Goal: Check status: Check status

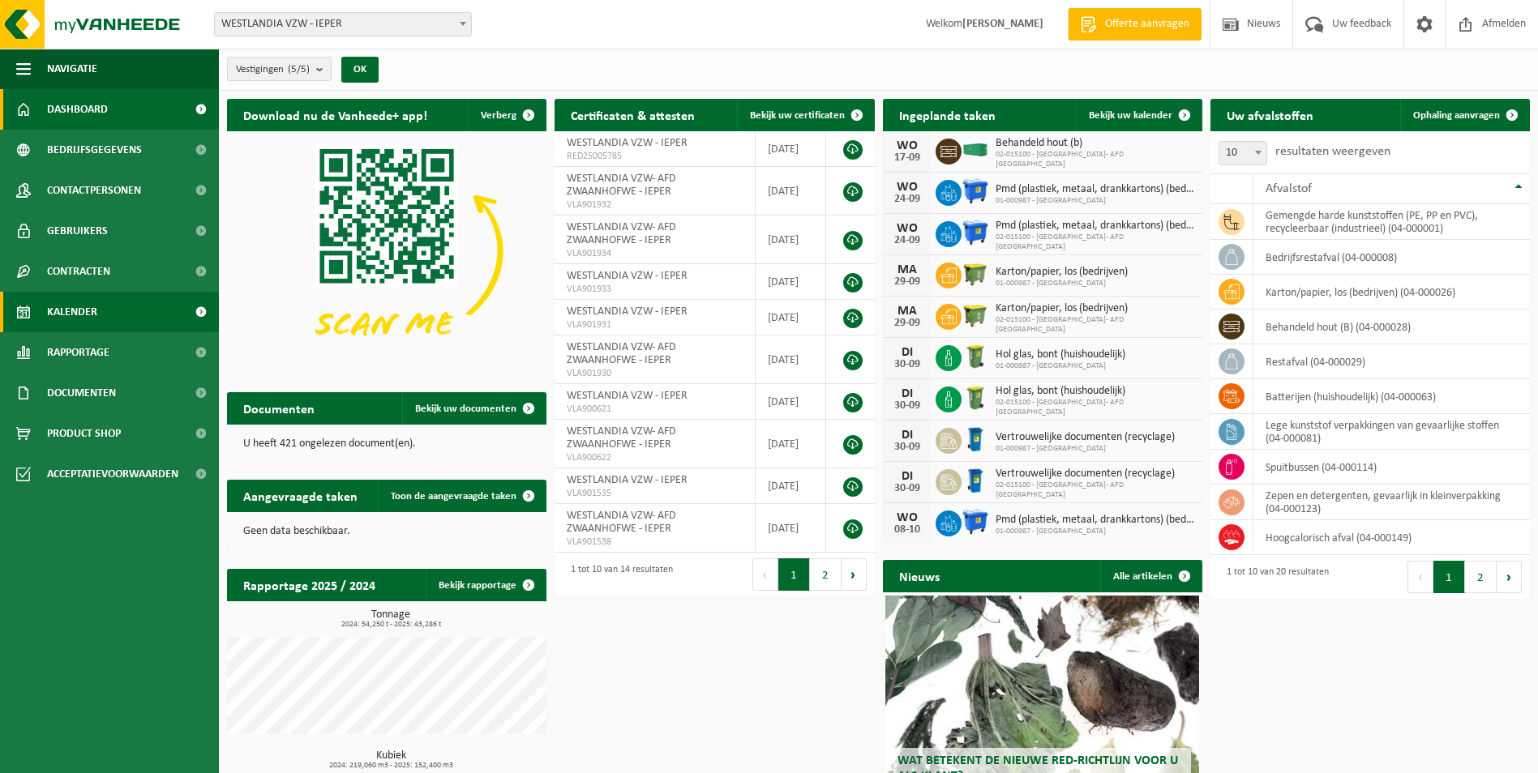
click at [54, 315] on span "Kalender" at bounding box center [72, 312] width 50 height 41
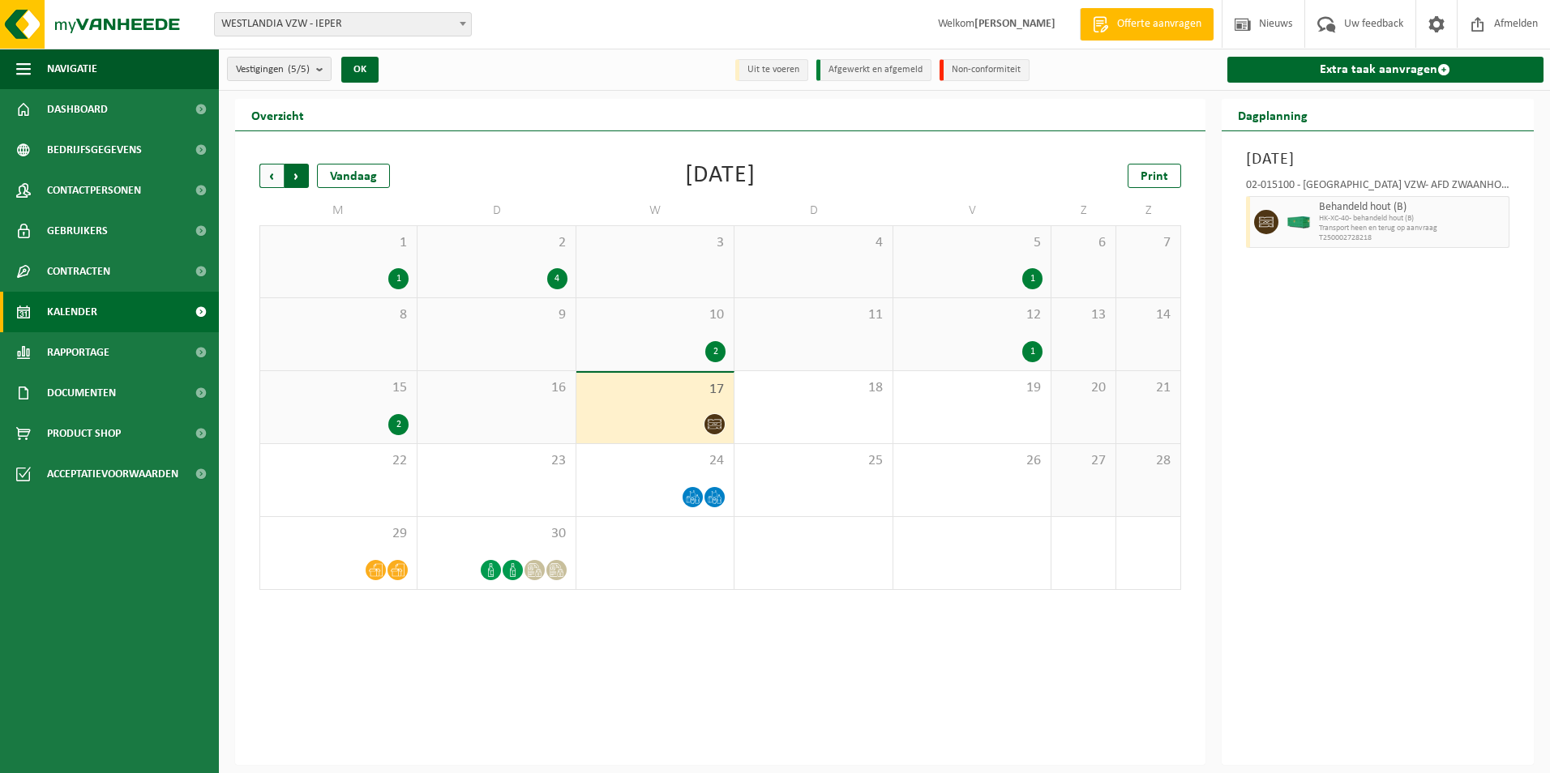
click at [273, 166] on span "Vorige" at bounding box center [271, 176] width 24 height 24
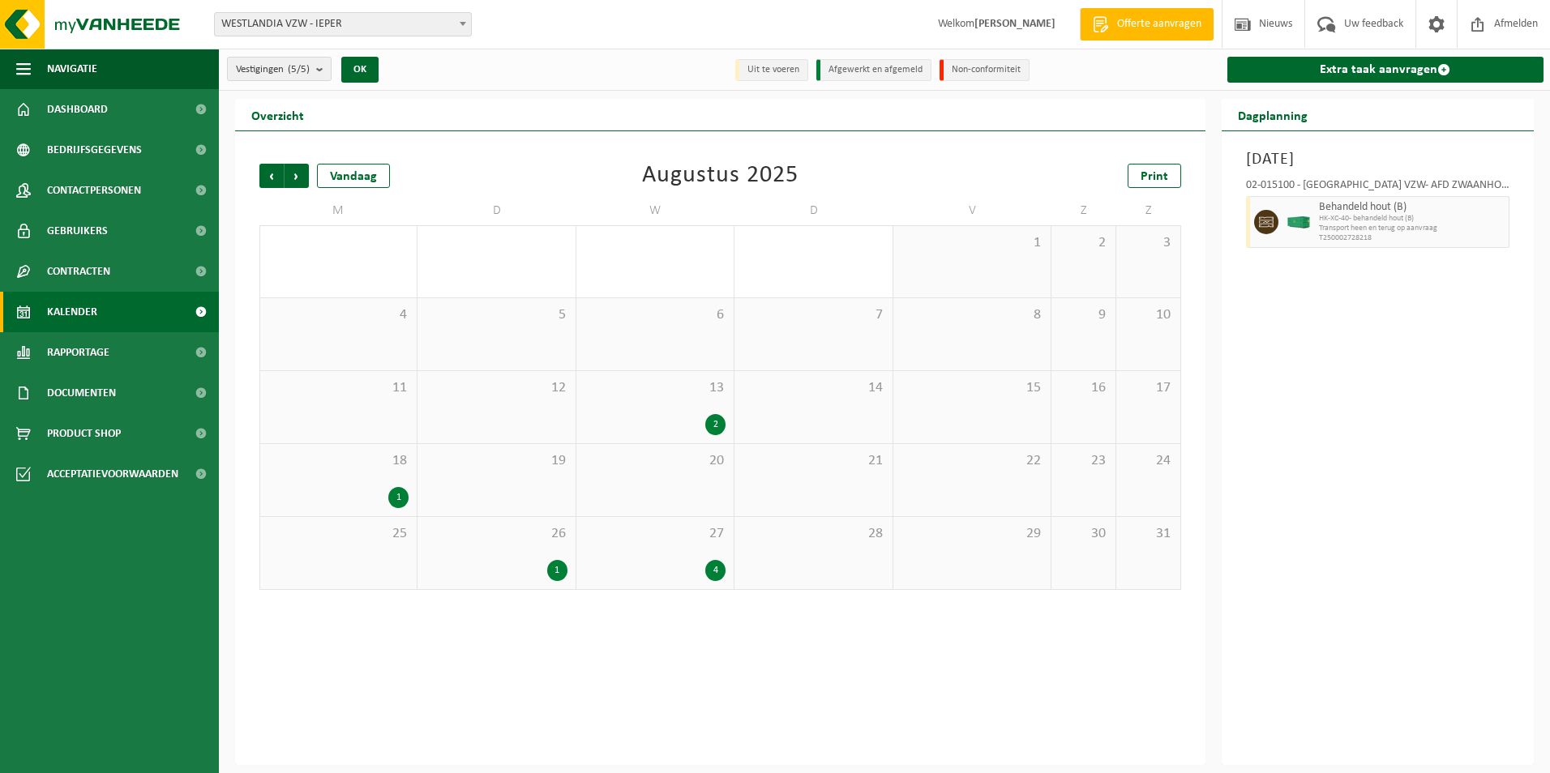
click at [273, 166] on span "Vorige" at bounding box center [271, 176] width 24 height 24
click at [712, 418] on div "2" at bounding box center [715, 424] width 20 height 21
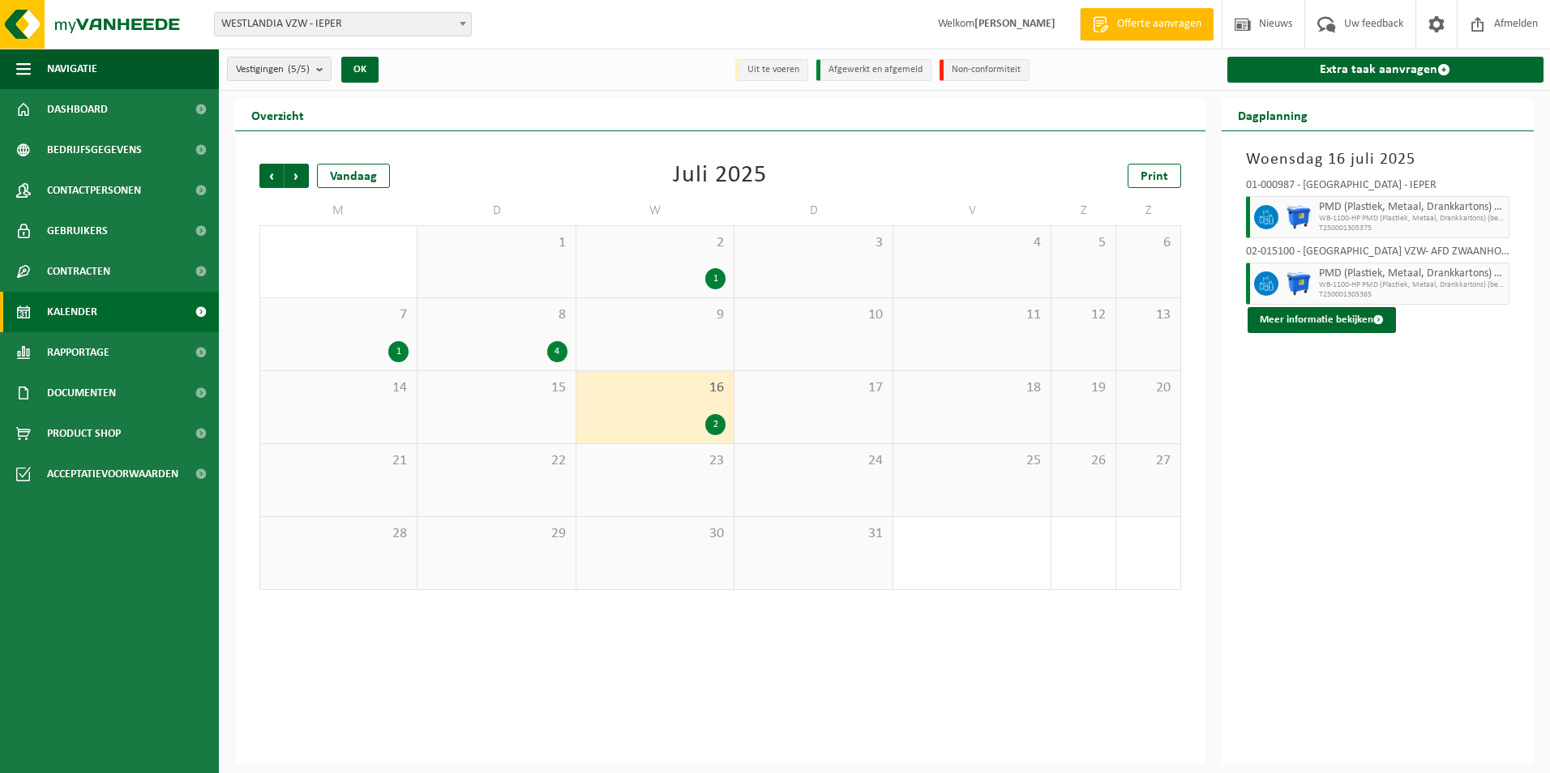
click at [552, 348] on div "4" at bounding box center [557, 351] width 20 height 21
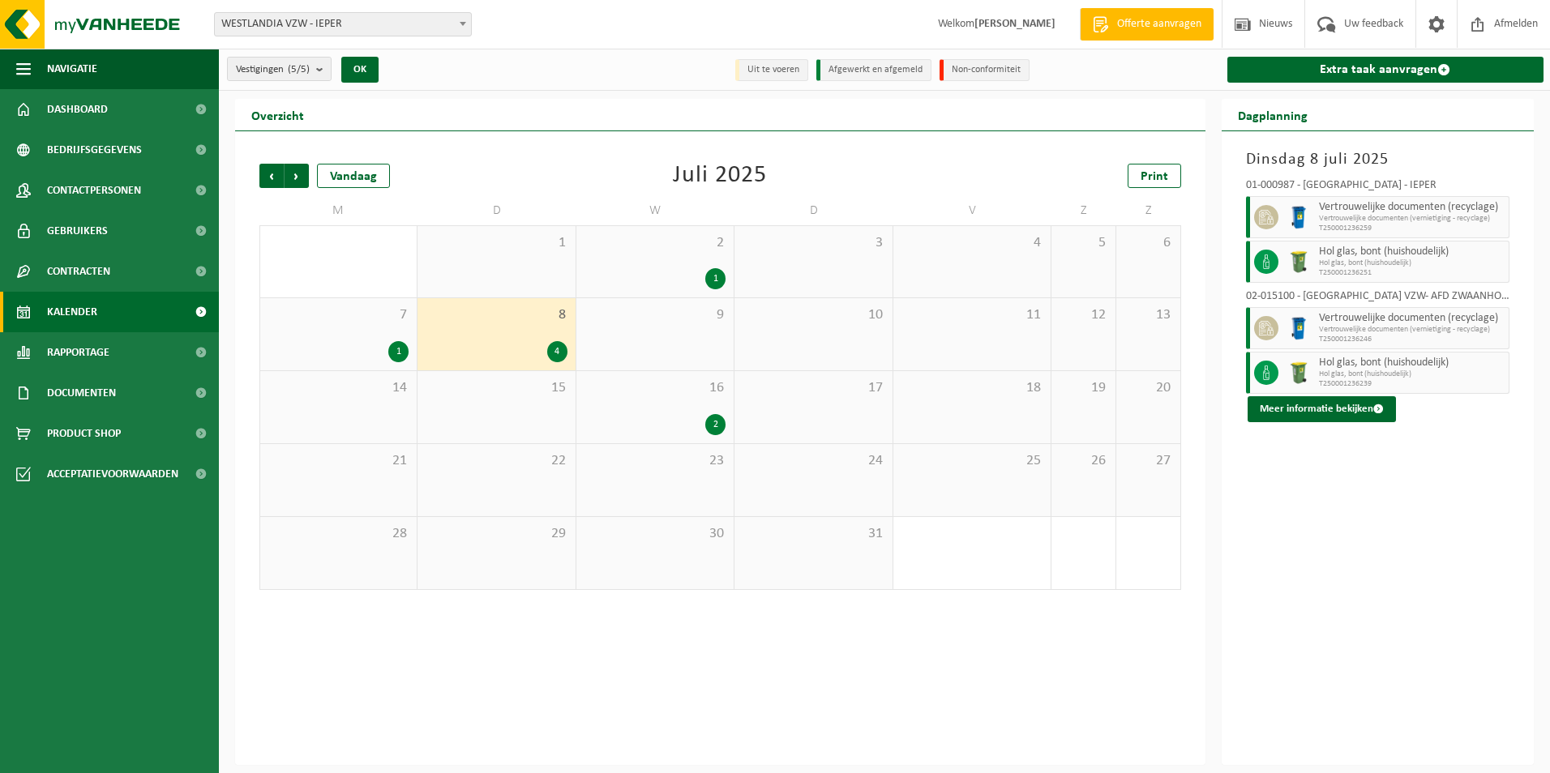
click at [392, 346] on div "1" at bounding box center [398, 351] width 20 height 21
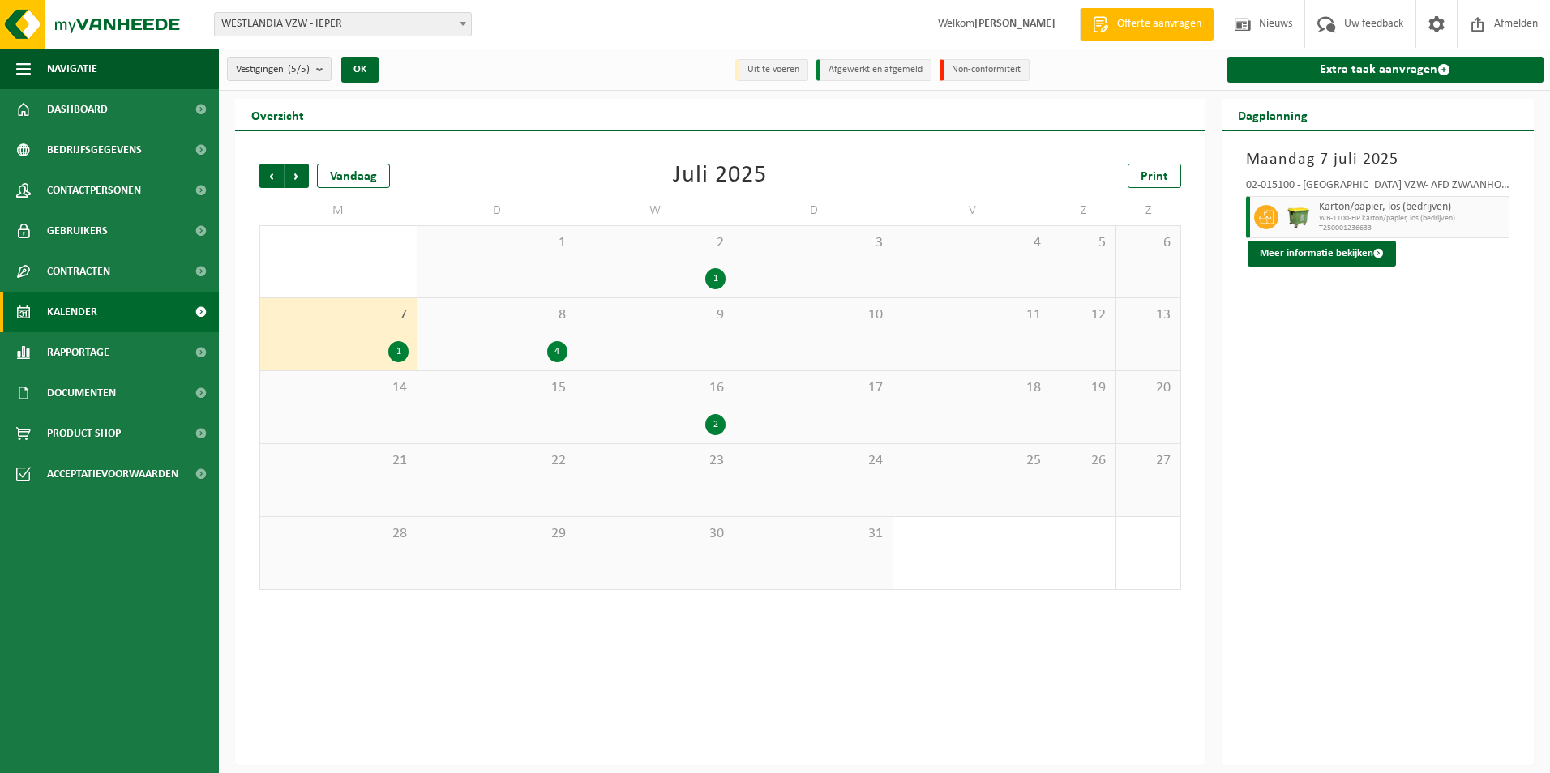
click at [724, 276] on div "1" at bounding box center [715, 278] width 20 height 21
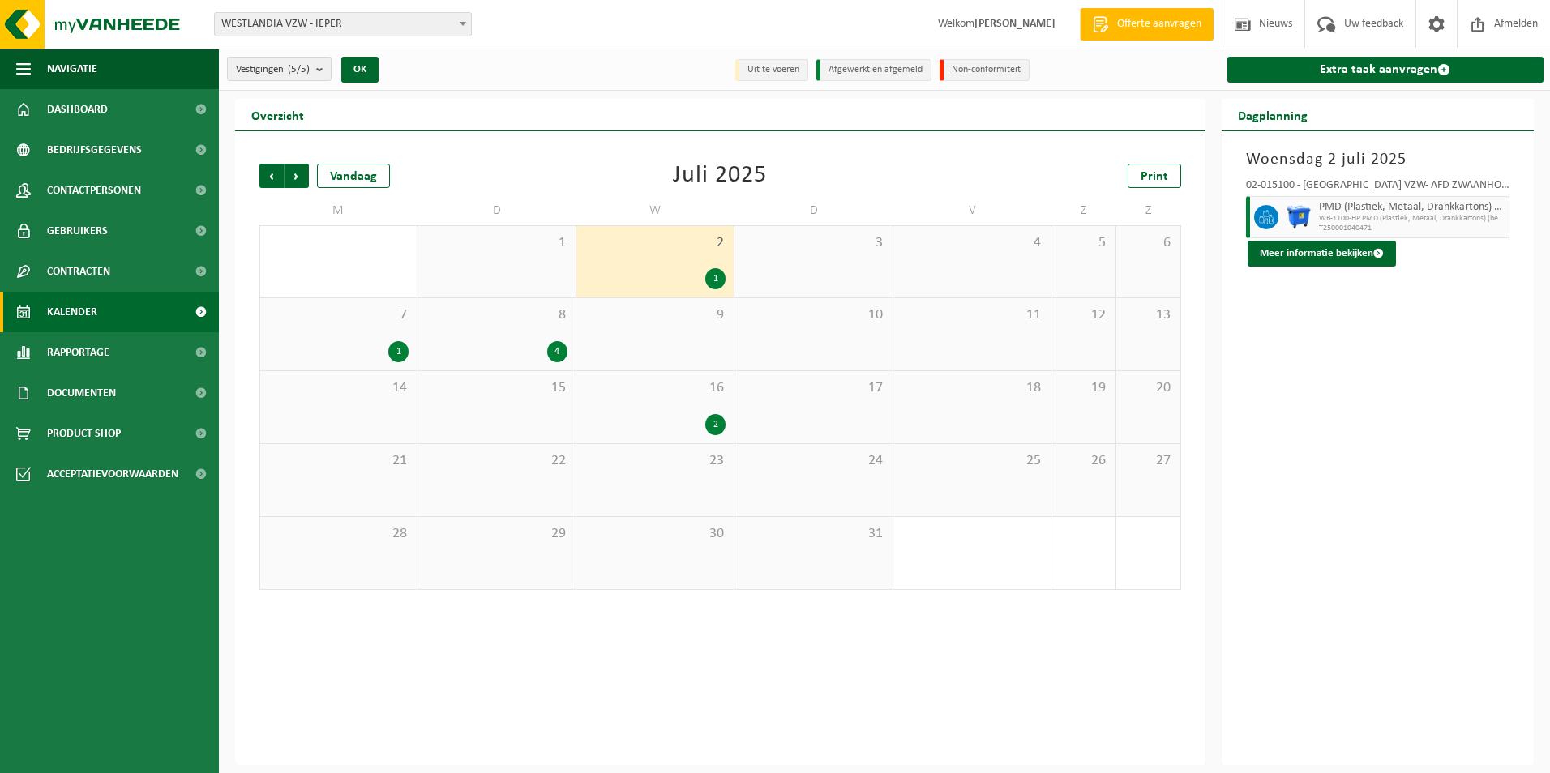
click at [377, 25] on span "WESTLANDIA VZW - IEPER" at bounding box center [343, 24] width 256 height 23
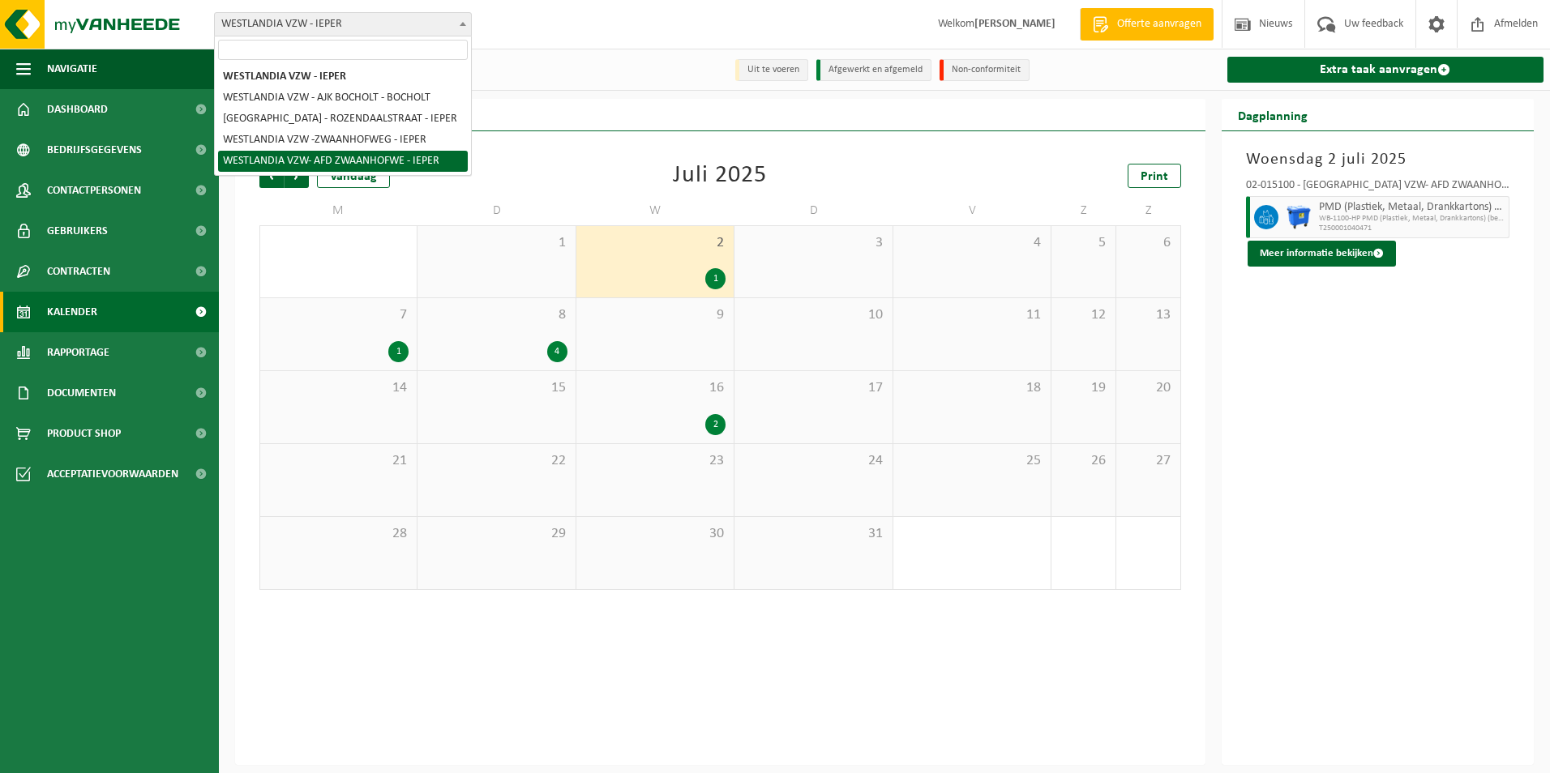
select select "7905"
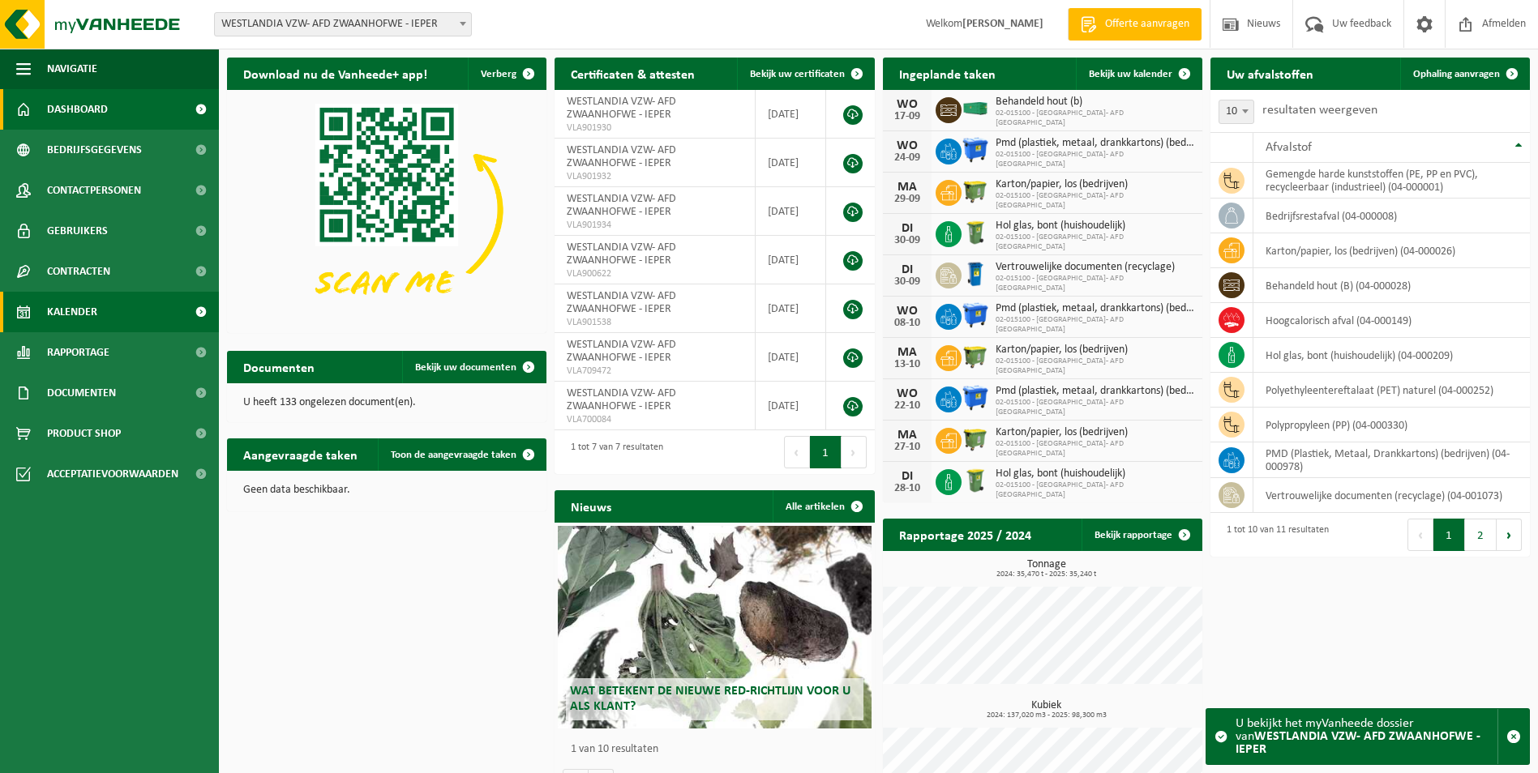
click at [81, 312] on span "Kalender" at bounding box center [72, 312] width 50 height 41
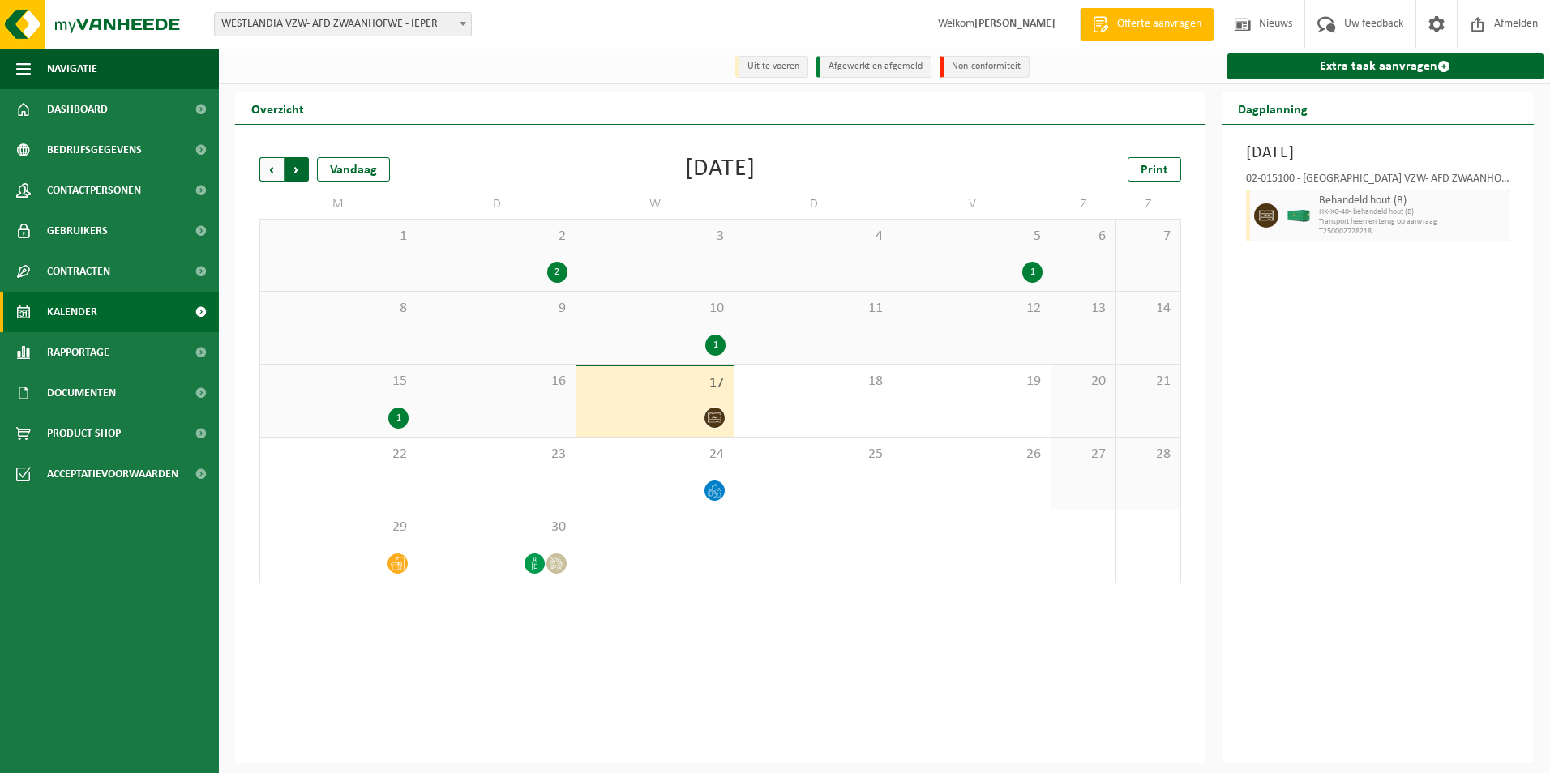
click at [269, 170] on span "Vorige" at bounding box center [271, 169] width 24 height 24
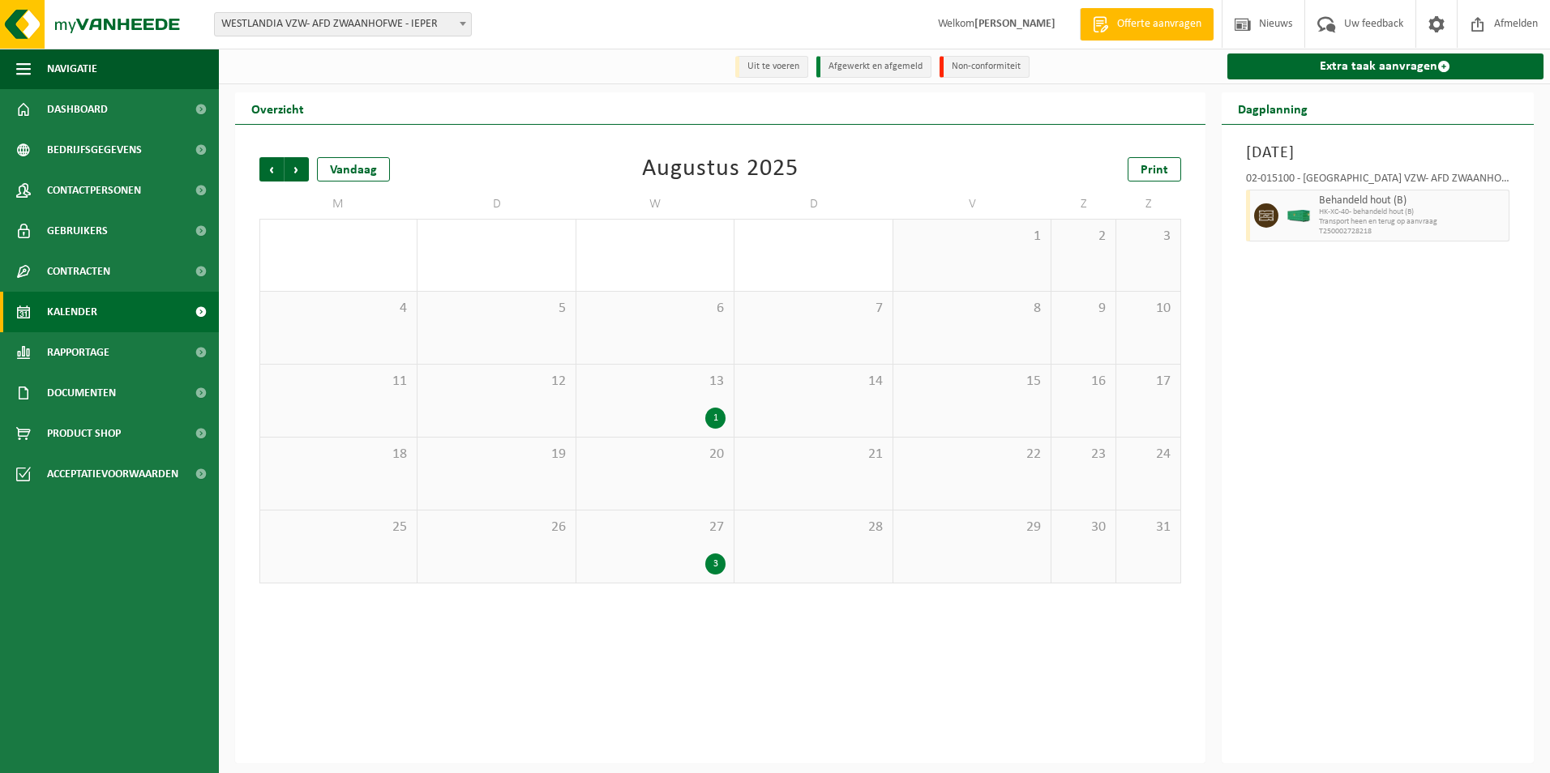
click at [269, 170] on span "Vorige" at bounding box center [271, 169] width 24 height 24
click at [714, 413] on div "1" at bounding box center [715, 418] width 20 height 21
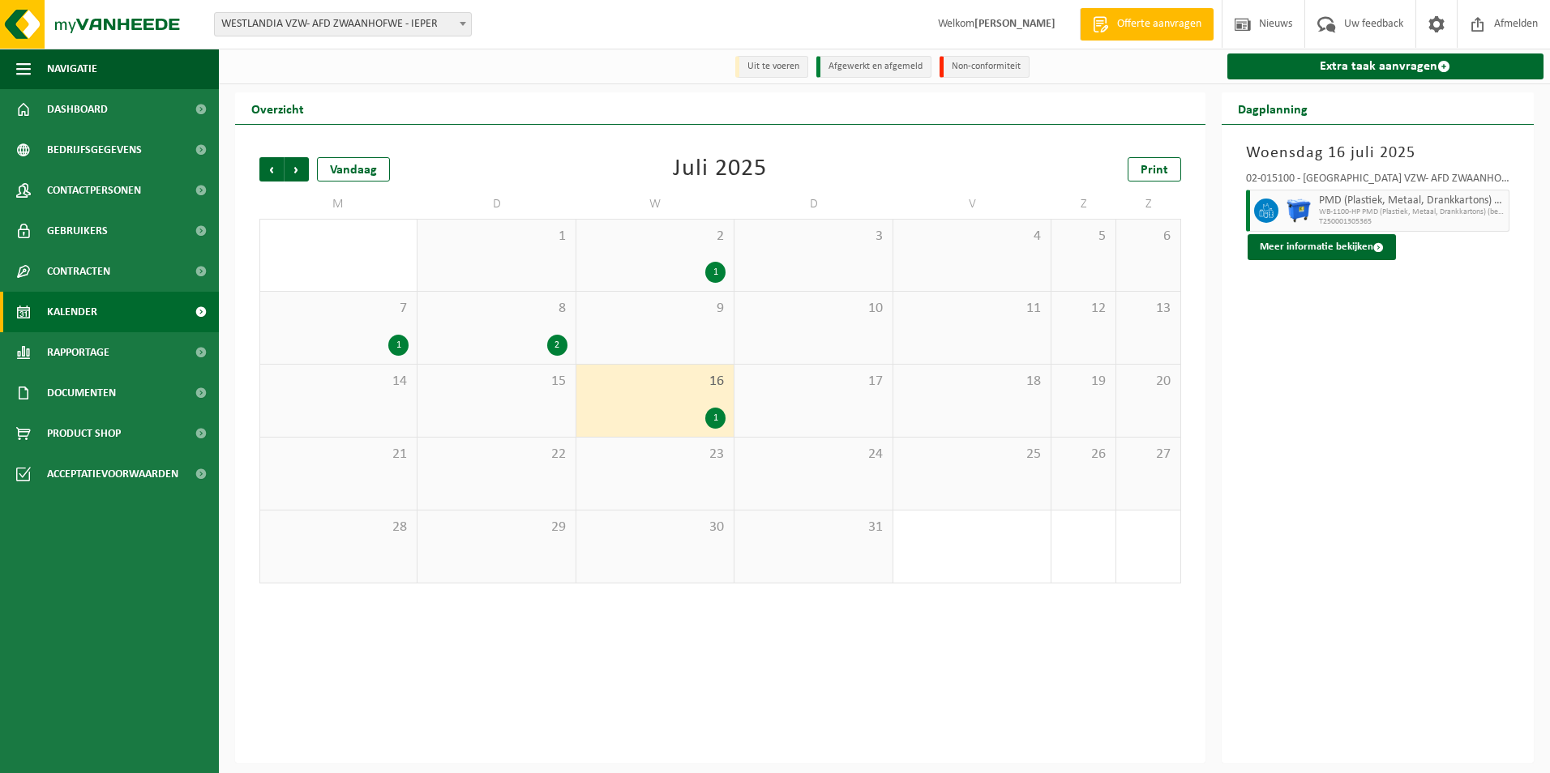
click at [551, 343] on div "2" at bounding box center [557, 345] width 20 height 21
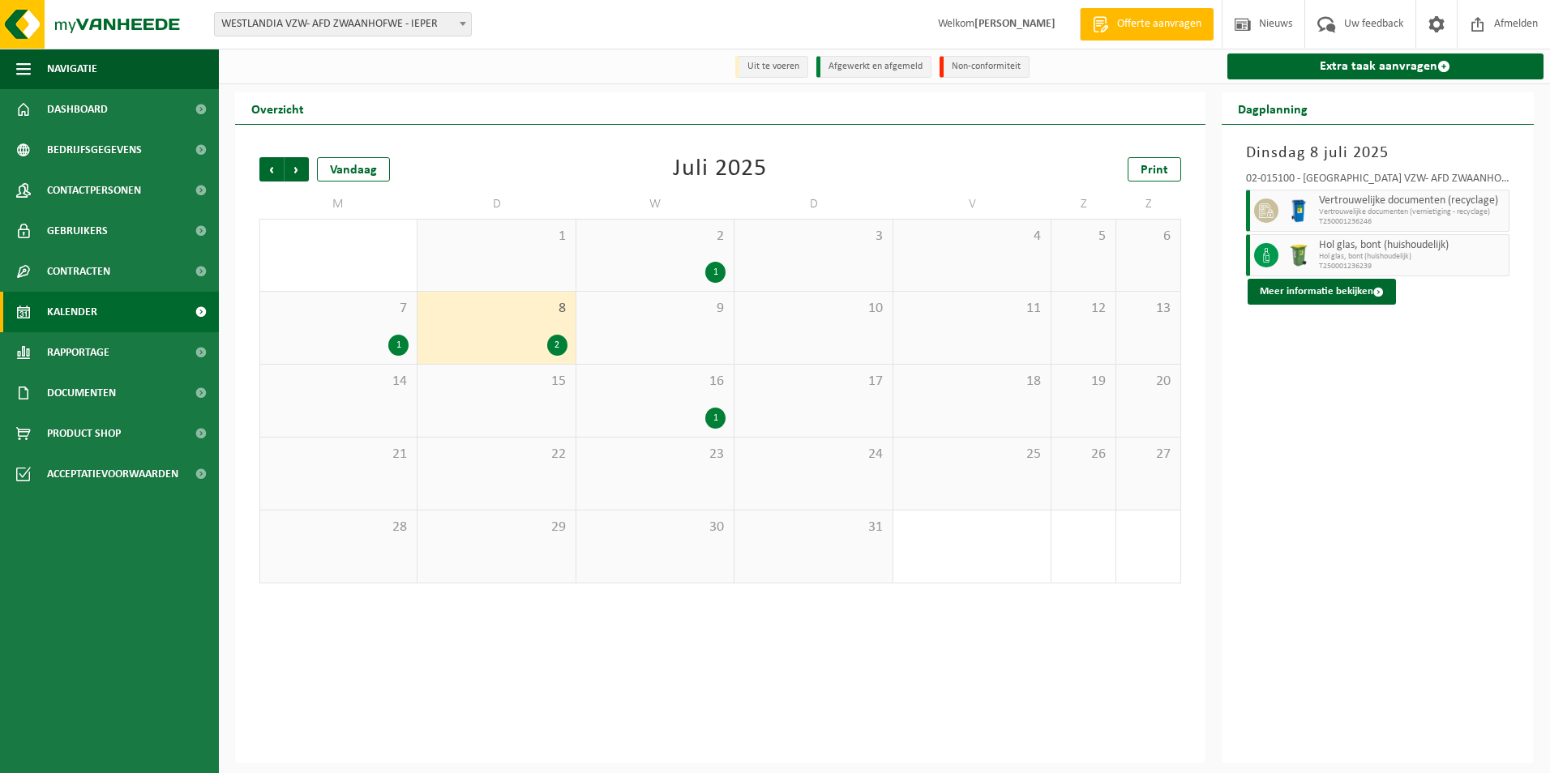
click at [398, 346] on div "1" at bounding box center [398, 345] width 20 height 21
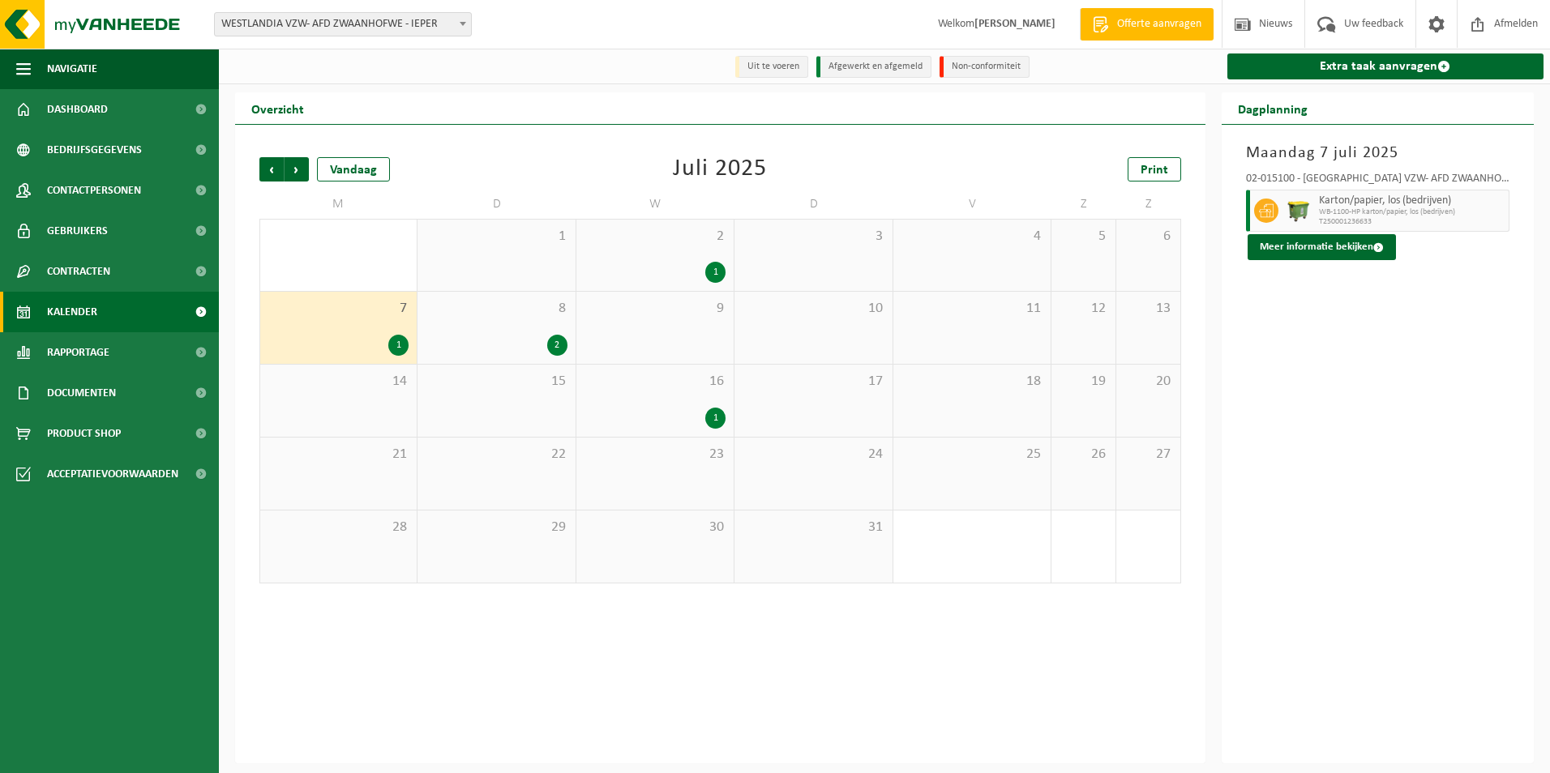
click at [713, 271] on div "1" at bounding box center [715, 272] width 20 height 21
